Goal: Task Accomplishment & Management: Use online tool/utility

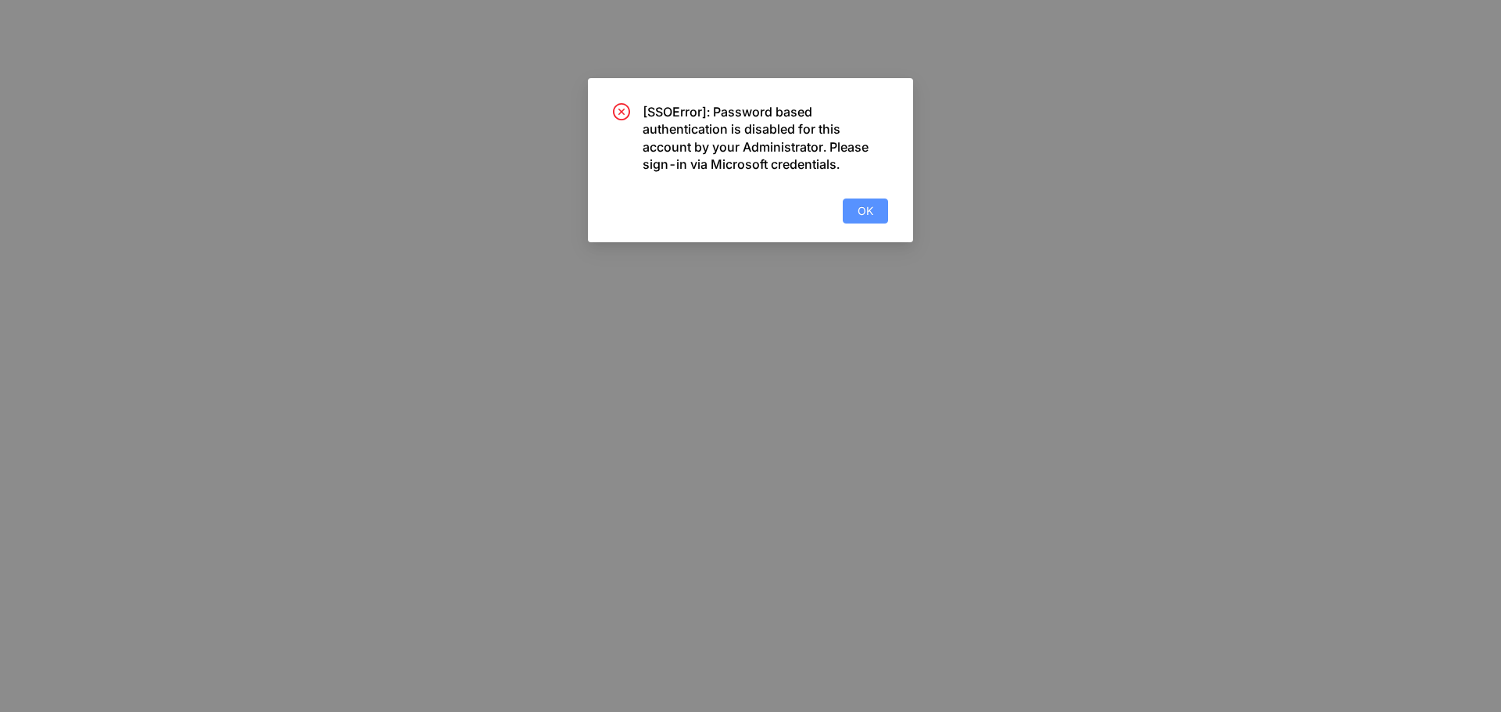
click at [875, 206] on button "OK" at bounding box center [865, 211] width 45 height 25
